Goal: Information Seeking & Learning: Find specific fact

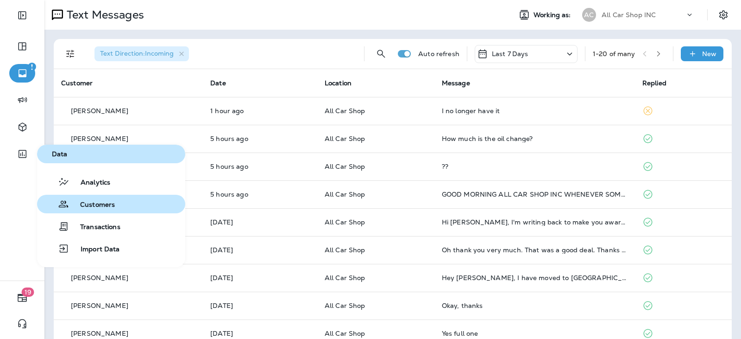
click at [105, 209] on span "Customers" at bounding box center [92, 205] width 46 height 9
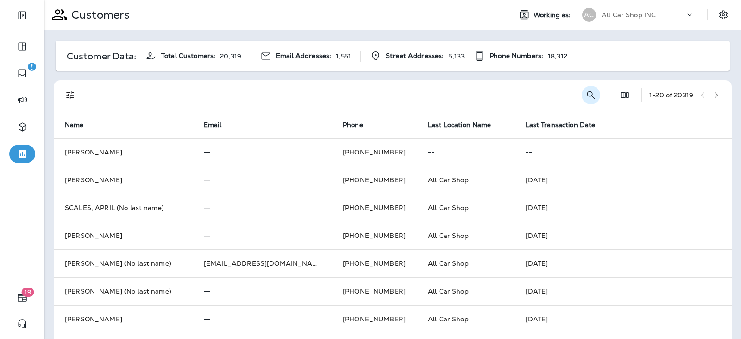
click at [586, 93] on icon "Search Customers" at bounding box center [591, 94] width 11 height 11
click at [483, 98] on div "​ ​" at bounding box center [528, 94] width 125 height 25
drag, startPoint x: 483, startPoint y: 98, endPoint x: 476, endPoint y: 90, distance: 10.2
click at [476, 90] on icon "Collapse Search" at bounding box center [481, 94] width 11 height 11
drag, startPoint x: 492, startPoint y: 87, endPoint x: 496, endPoint y: 91, distance: 5.9
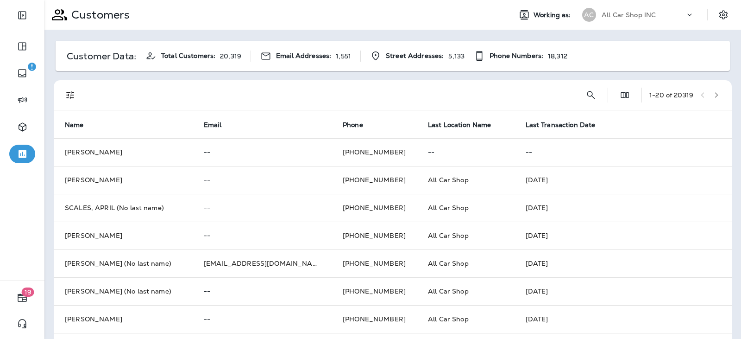
click at [492, 87] on div at bounding box center [327, 95] width 480 height 30
click at [586, 95] on icon "Search Customers" at bounding box center [591, 94] width 11 height 11
click at [524, 95] on input "text" at bounding box center [543, 94] width 96 height 25
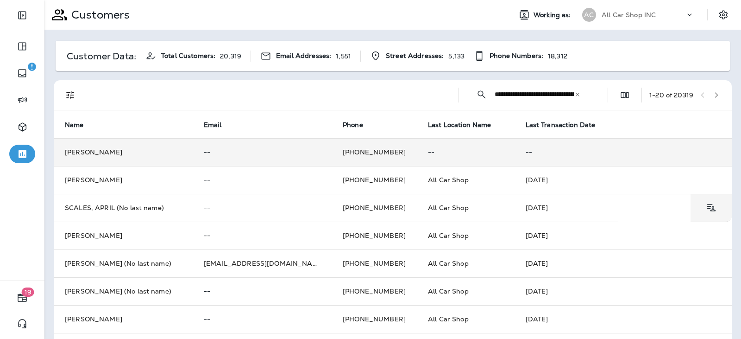
scroll to position [0, 189]
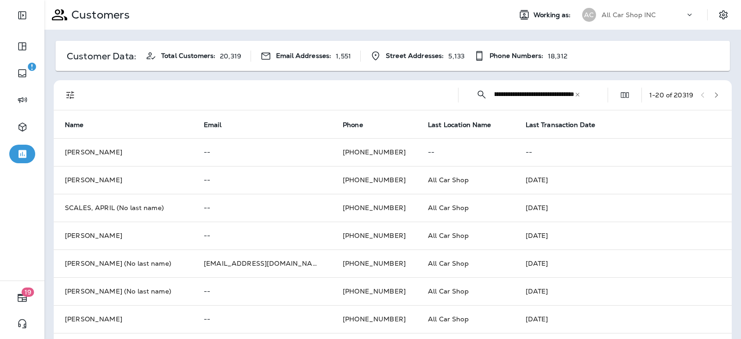
type input "**********"
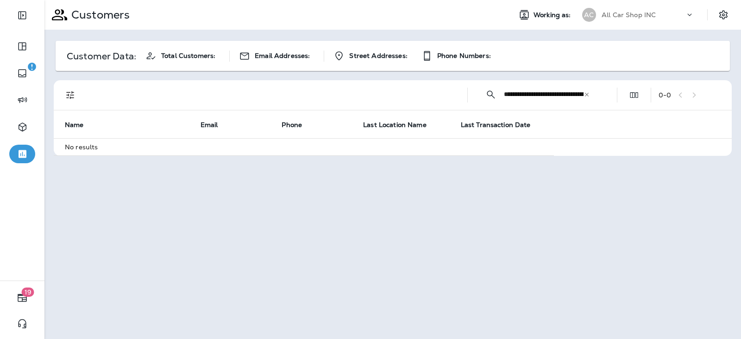
click at [575, 92] on input "**********" at bounding box center [544, 94] width 80 height 25
click at [586, 93] on icon at bounding box center [587, 94] width 4 height 4
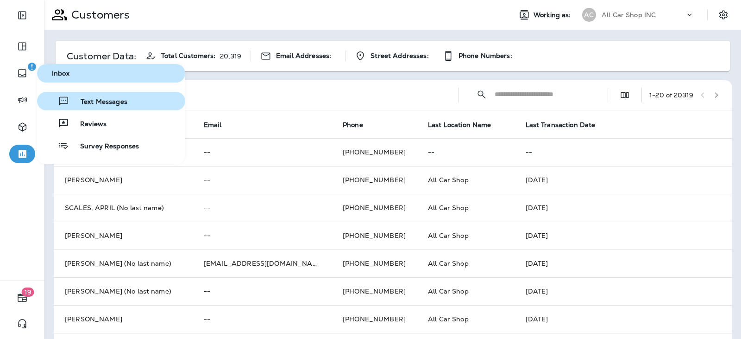
click at [114, 103] on span "Text Messages" at bounding box center [98, 102] width 58 height 9
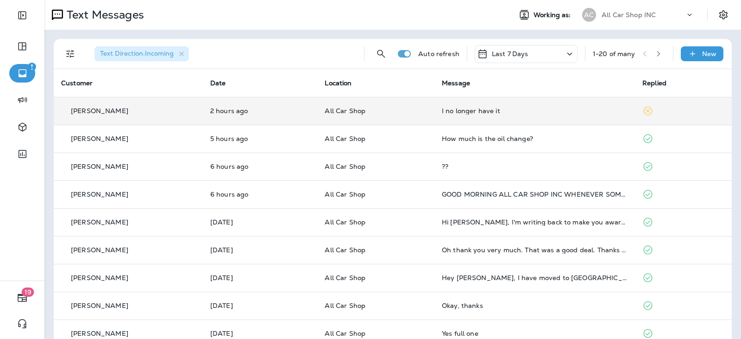
click at [461, 116] on td "I no longer have it" at bounding box center [535, 111] width 201 height 28
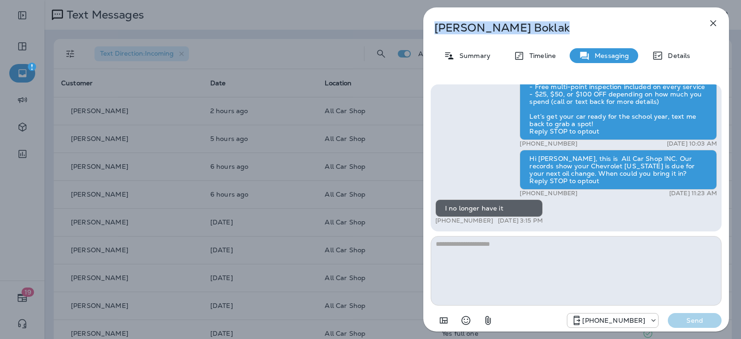
drag, startPoint x: 506, startPoint y: 32, endPoint x: 444, endPoint y: 27, distance: 62.3
click at [434, 30] on div "[PERSON_NAME]" at bounding box center [560, 27] width 275 height 13
copy p "[PERSON_NAME]"
click at [718, 24] on icon "button" at bounding box center [713, 23] width 11 height 11
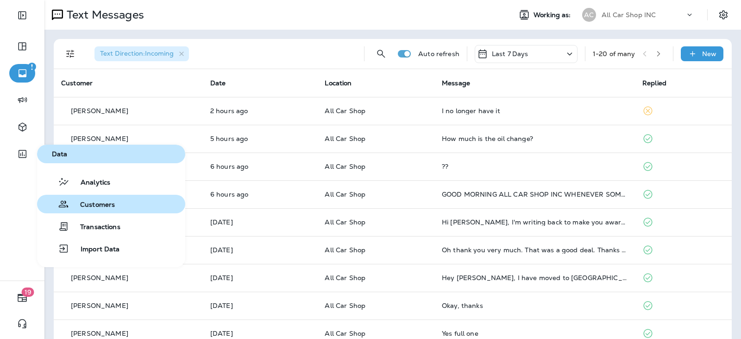
click at [107, 207] on span "Customers" at bounding box center [92, 205] width 46 height 9
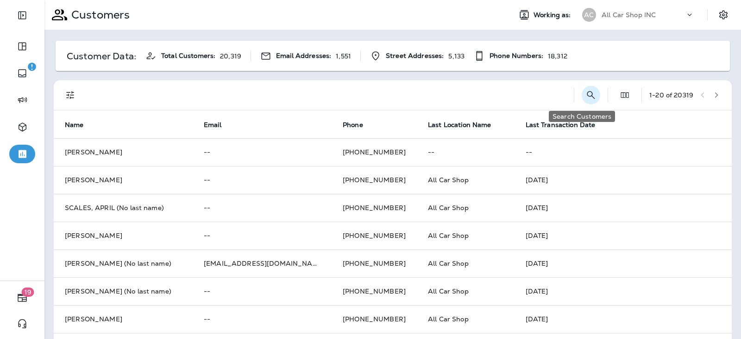
click at [586, 95] on icon "Search Customers" at bounding box center [591, 94] width 11 height 11
click at [501, 94] on input "text" at bounding box center [543, 94] width 96 height 25
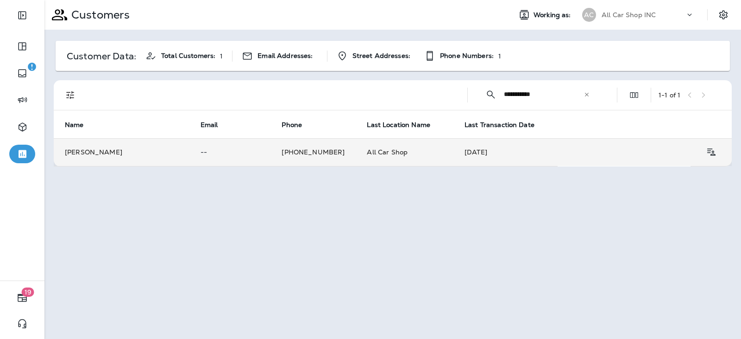
type input "**********"
click at [332, 149] on td "[PHONE_NUMBER]" at bounding box center [313, 152] width 85 height 28
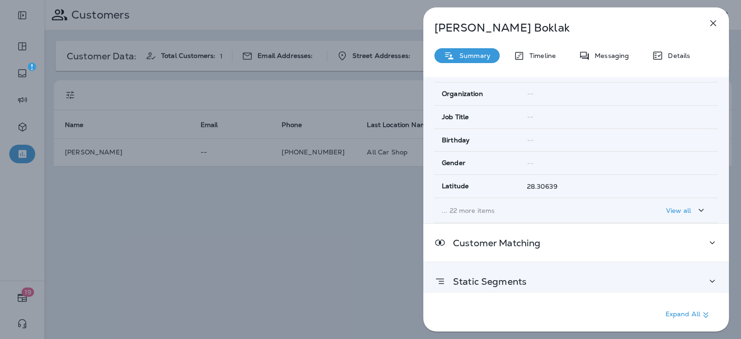
scroll to position [176, 0]
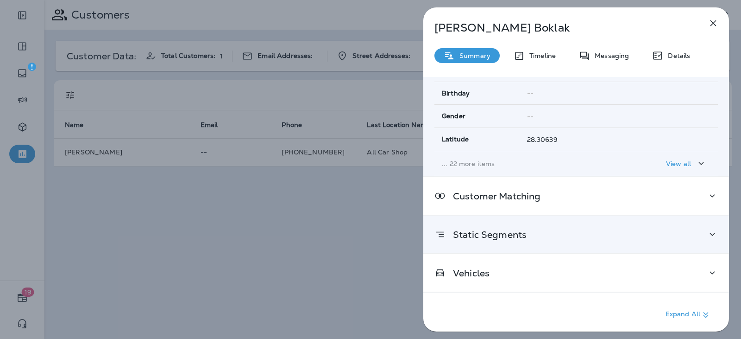
click at [544, 233] on div "Static Segments" at bounding box center [577, 234] width 284 height 12
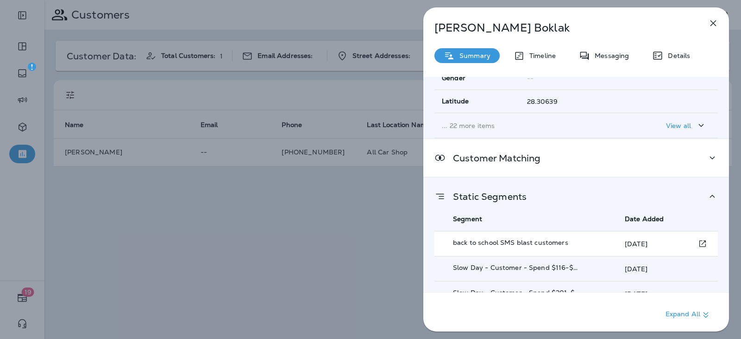
scroll to position [266, 0]
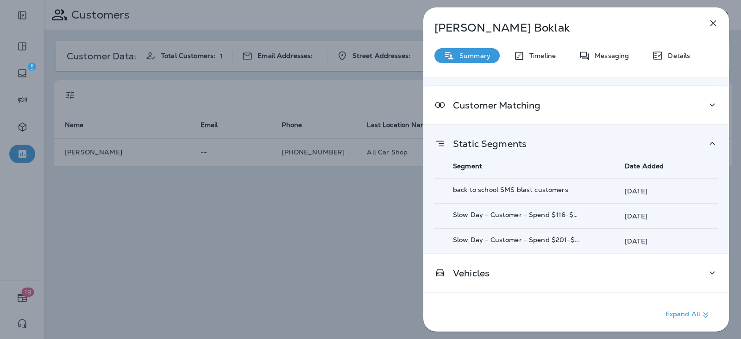
click at [644, 168] on span "Date Added" at bounding box center [644, 166] width 39 height 8
click at [502, 154] on th "Segment" at bounding box center [517, 166] width 164 height 25
click at [497, 147] on p "Static Segments" at bounding box center [486, 143] width 81 height 7
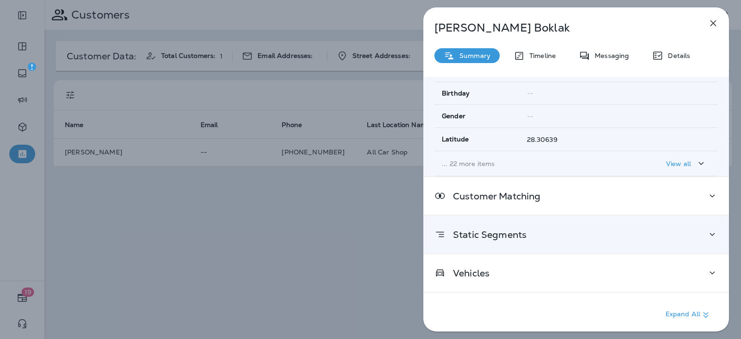
scroll to position [176, 0]
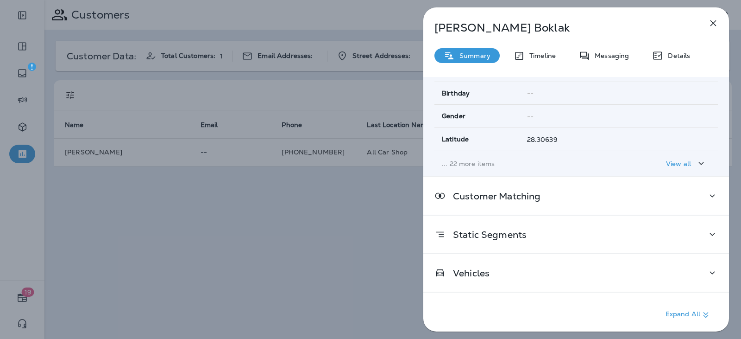
click at [707, 24] on button "button" at bounding box center [713, 23] width 19 height 19
